Goal: Information Seeking & Learning: Learn about a topic

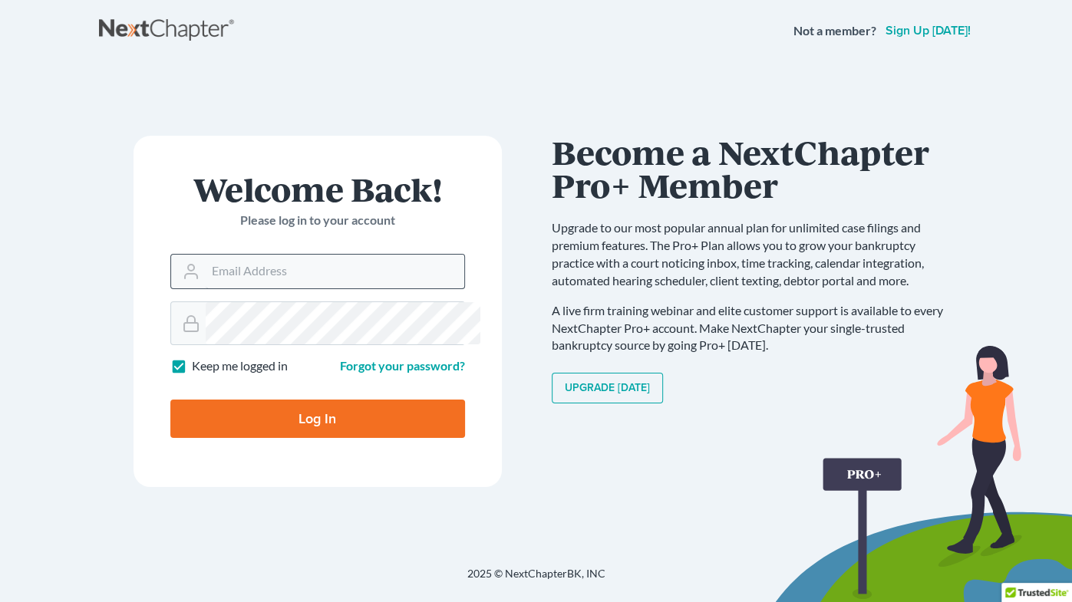
scroll to position [964, 0]
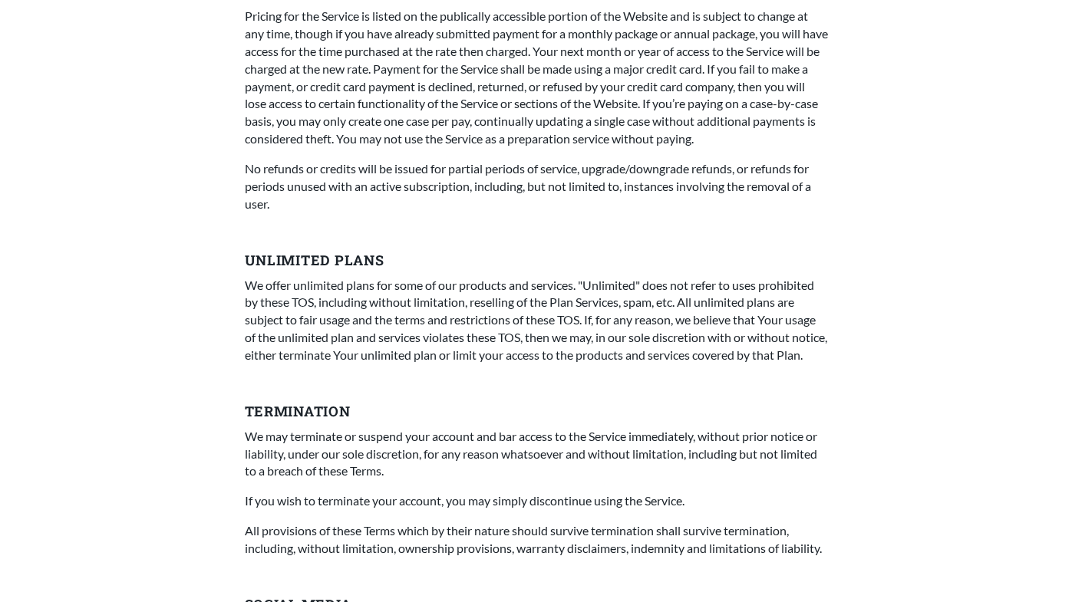
scroll to position [2978, 0]
drag, startPoint x: 305, startPoint y: 302, endPoint x: 466, endPoint y: 327, distance: 163.1
type textarea "Shell Case Import™"
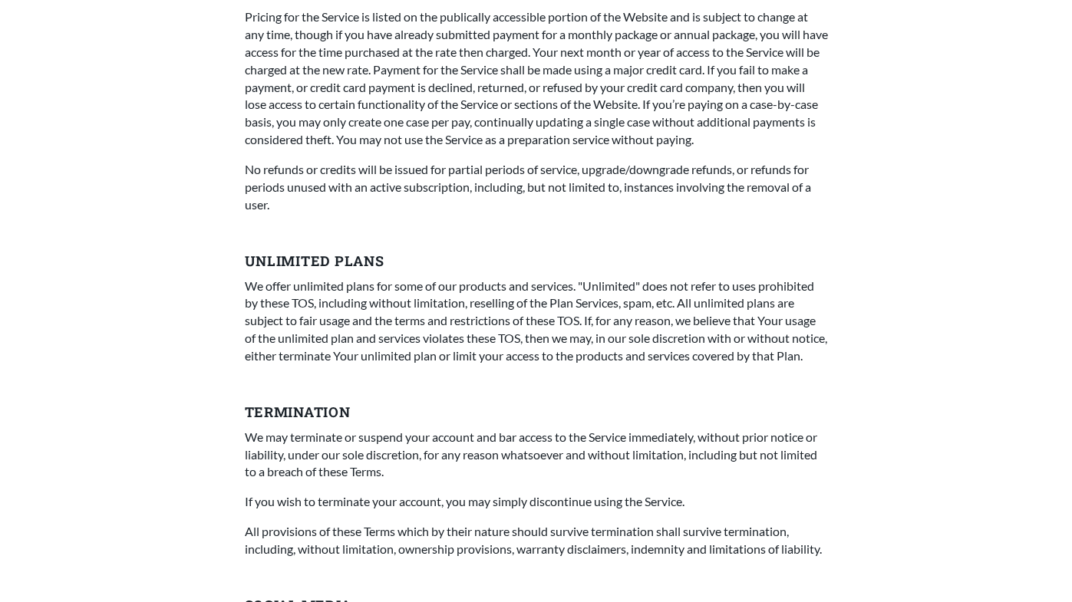
drag, startPoint x: 200, startPoint y: 211, endPoint x: 509, endPoint y: 219, distance: 308.5
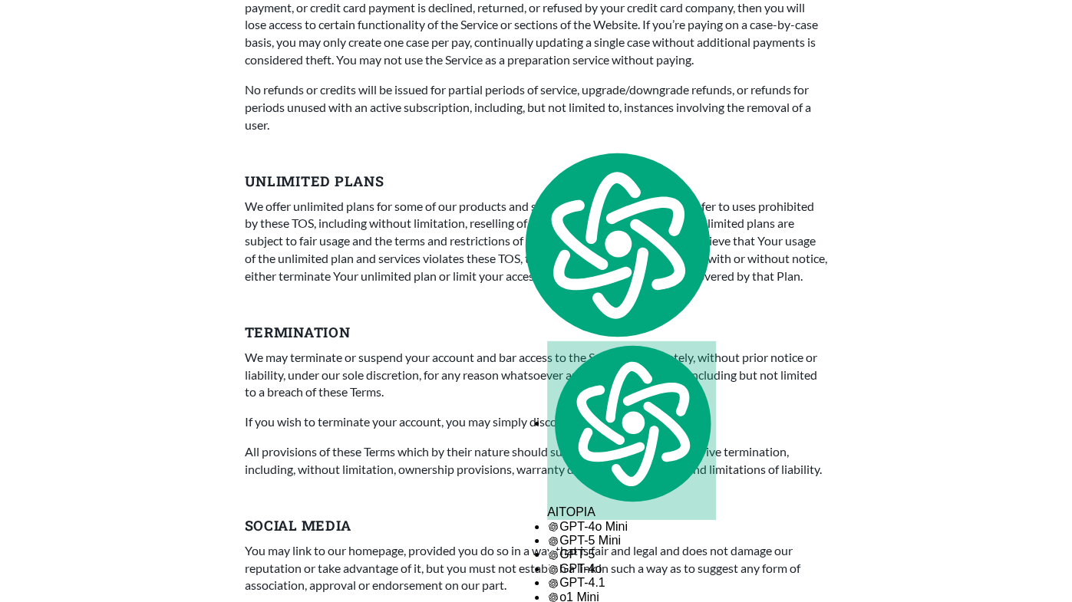
scroll to position [3061, 0]
